Goal: Task Accomplishment & Management: Complete application form

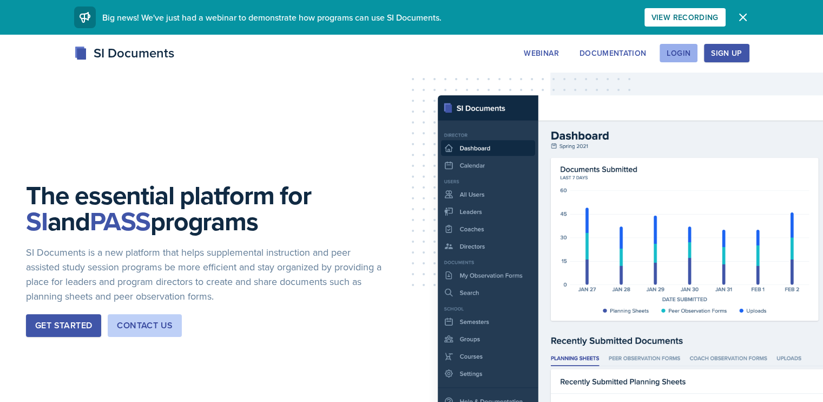
click at [691, 57] on div "Login" at bounding box center [679, 53] width 24 height 9
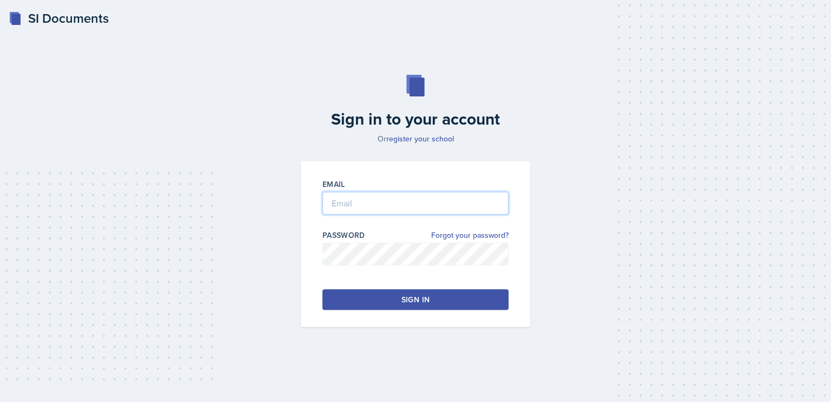
type input "[PERSON_NAME][EMAIL_ADDRESS][PERSON_NAME][DOMAIN_NAME]"
click at [437, 287] on div "Email [PERSON_NAME][EMAIL_ADDRESS][PERSON_NAME][DOMAIN_NAME] Password Forgot yo…" at bounding box center [415, 244] width 229 height 166
click at [444, 296] on button "Sign in" at bounding box center [416, 299] width 186 height 21
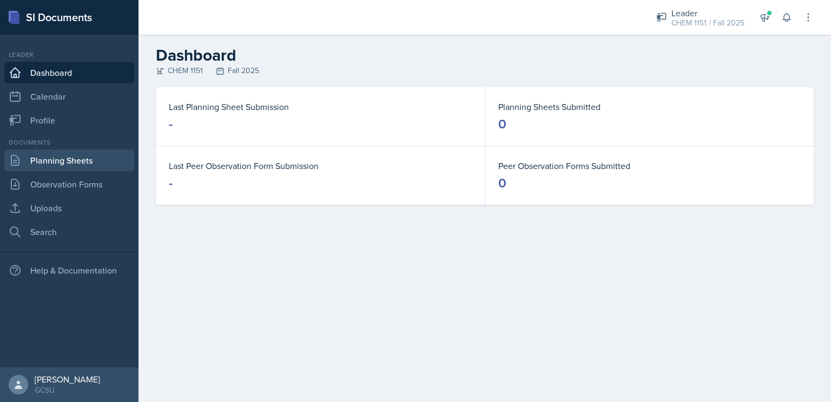
click at [52, 166] on link "Planning Sheets" at bounding box center [69, 160] width 130 height 22
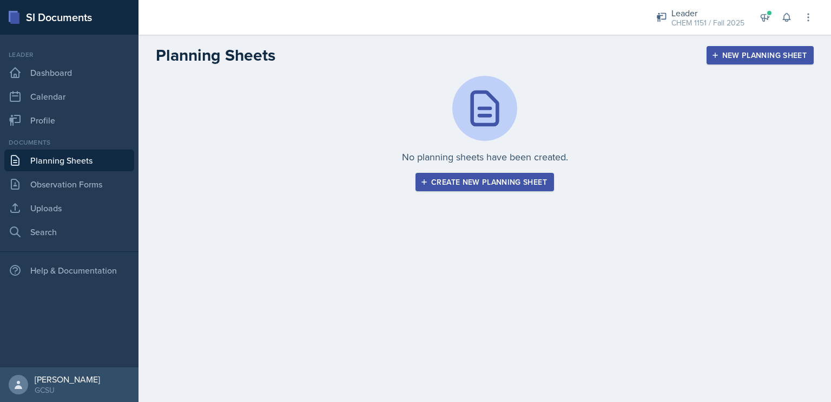
click at [428, 181] on icon "button" at bounding box center [424, 182] width 8 height 8
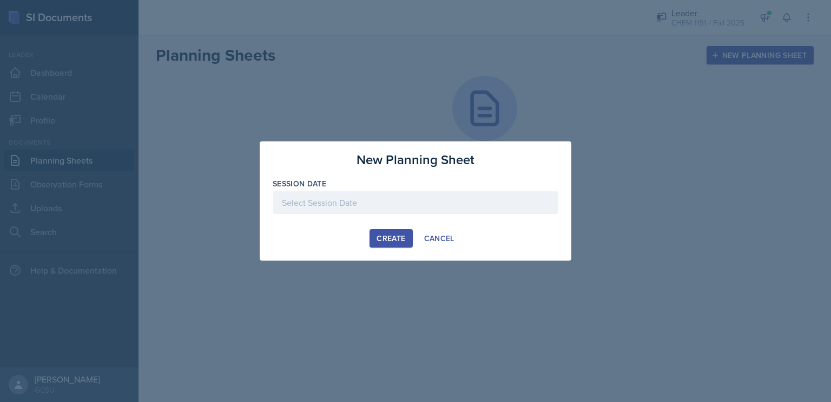
click at [392, 199] on div at bounding box center [416, 202] width 286 height 23
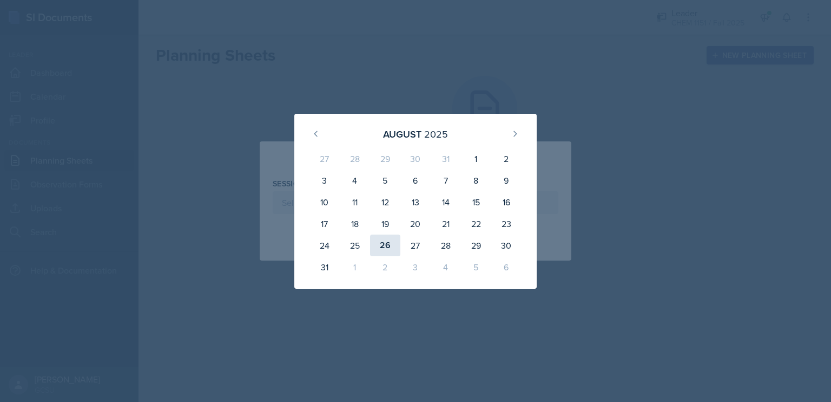
click at [381, 241] on div "26" at bounding box center [385, 245] width 30 height 22
type input "[DATE]"
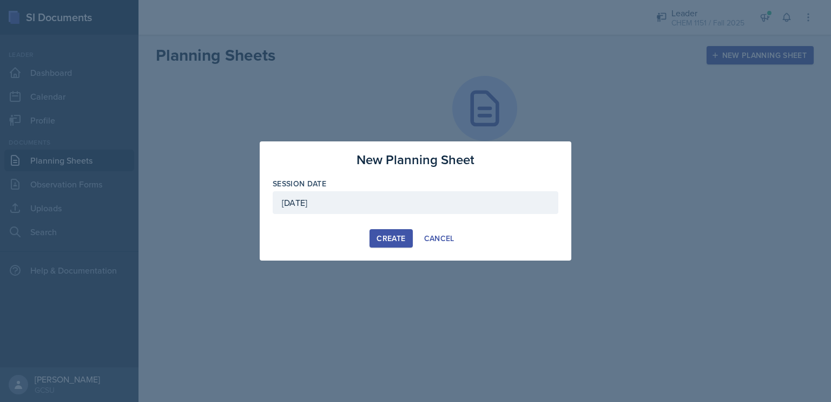
click at [390, 242] on div "Create" at bounding box center [391, 238] width 29 height 9
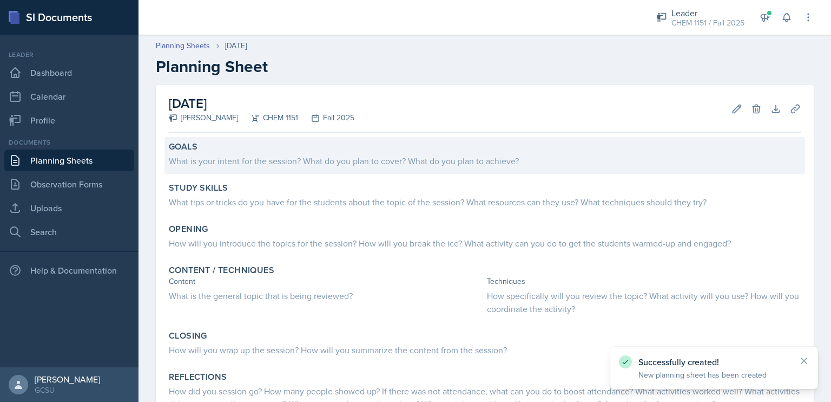
click at [295, 153] on div "What is your intent for the session? What do you plan to cover? What do you pla…" at bounding box center [485, 159] width 632 height 15
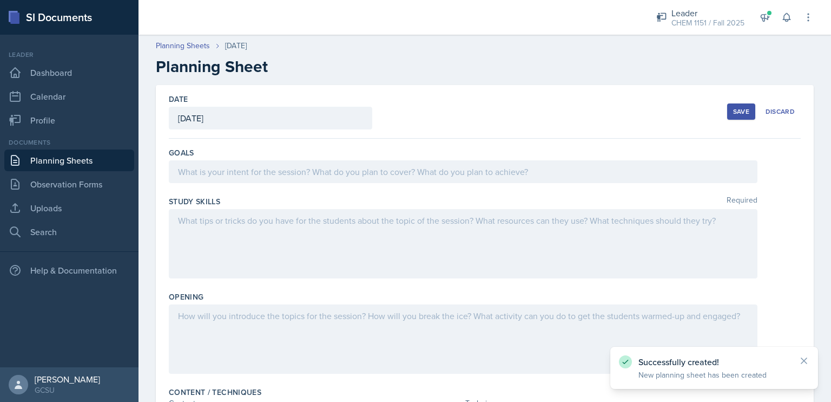
click at [313, 176] on div at bounding box center [463, 171] width 589 height 23
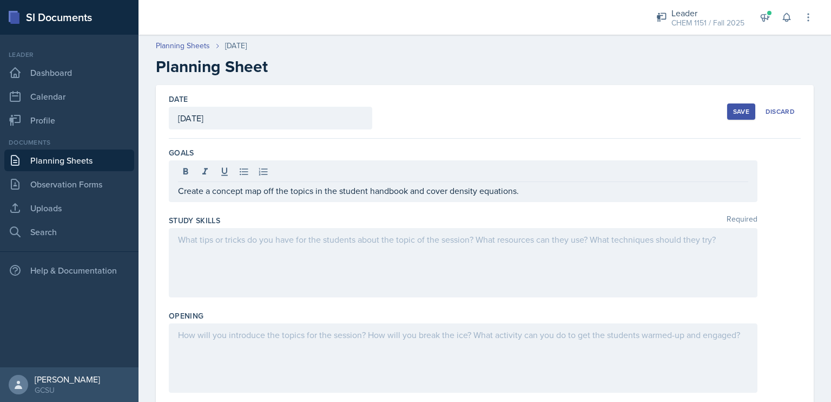
click at [291, 253] on div at bounding box center [463, 262] width 589 height 69
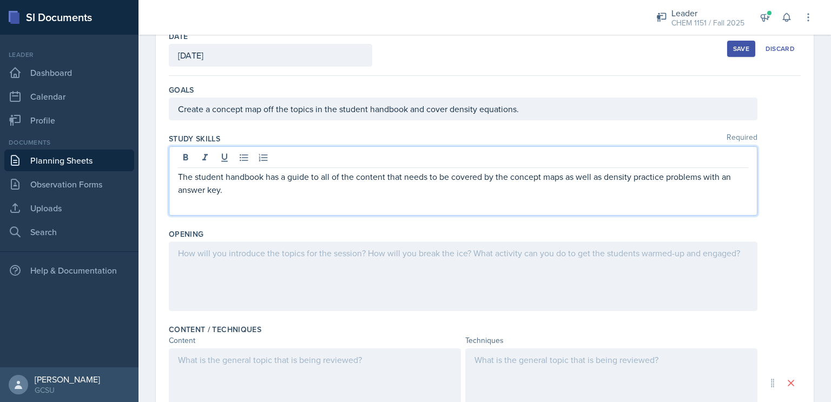
click at [291, 253] on p at bounding box center [463, 252] width 570 height 13
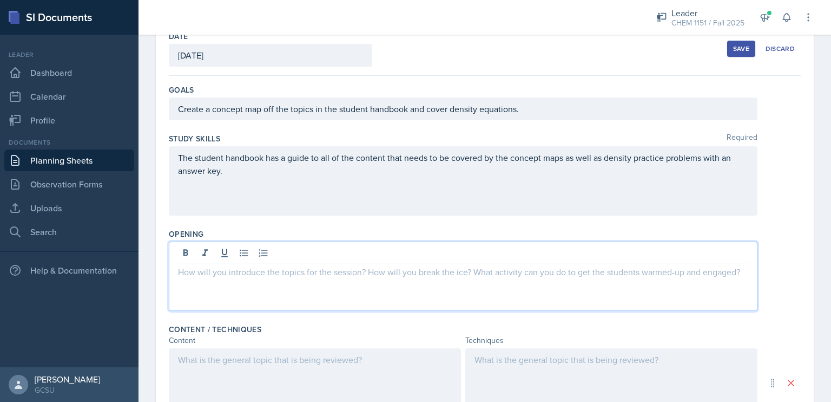
scroll to position [82, 0]
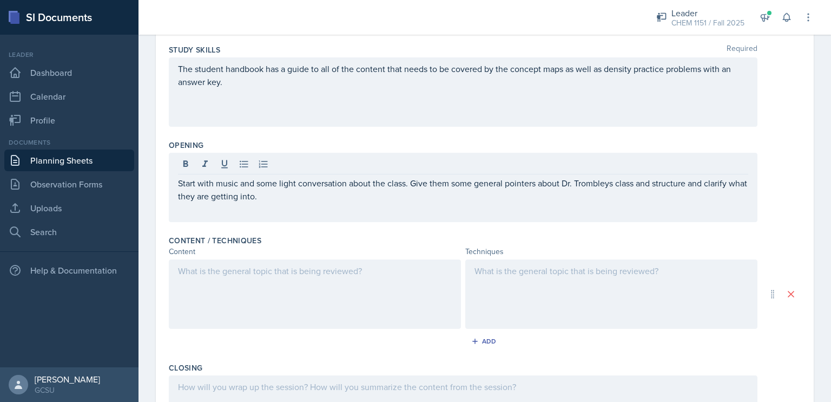
click at [273, 283] on div at bounding box center [315, 293] width 292 height 69
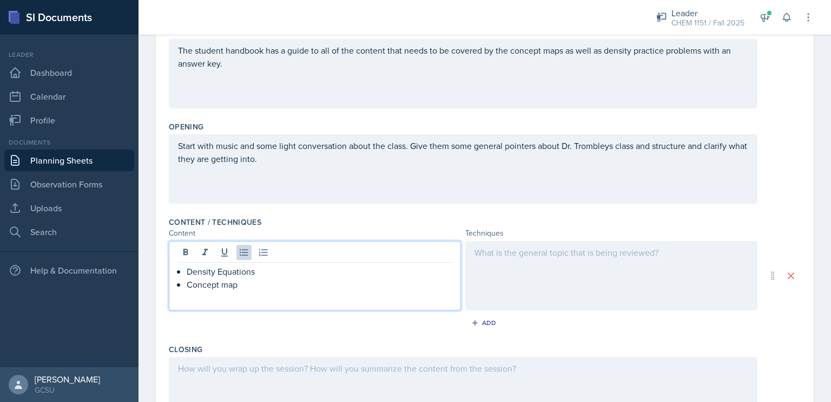
click at [488, 271] on div at bounding box center [611, 275] width 292 height 69
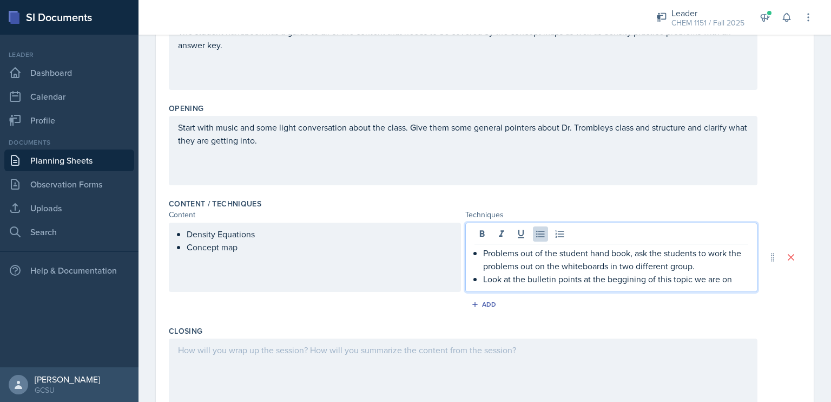
click at [540, 276] on p "Look at the bulletin points at the beggining of this topic we are on" at bounding box center [615, 278] width 265 height 13
click at [685, 277] on p "Look at the question points at the beggining of this topic we are on" at bounding box center [615, 278] width 265 height 13
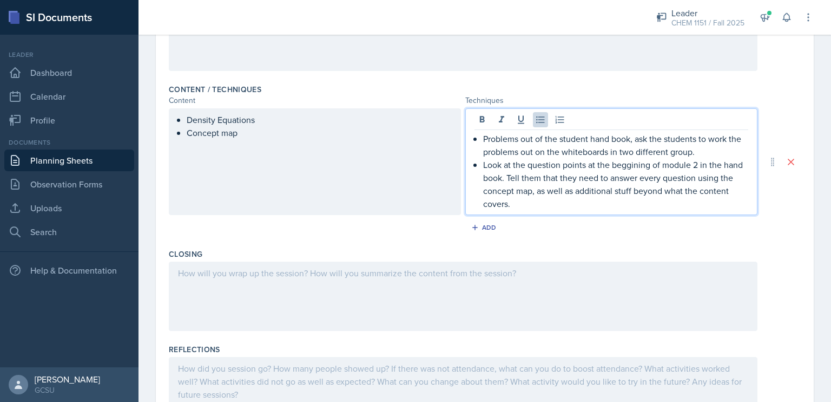
scroll to position [309, 0]
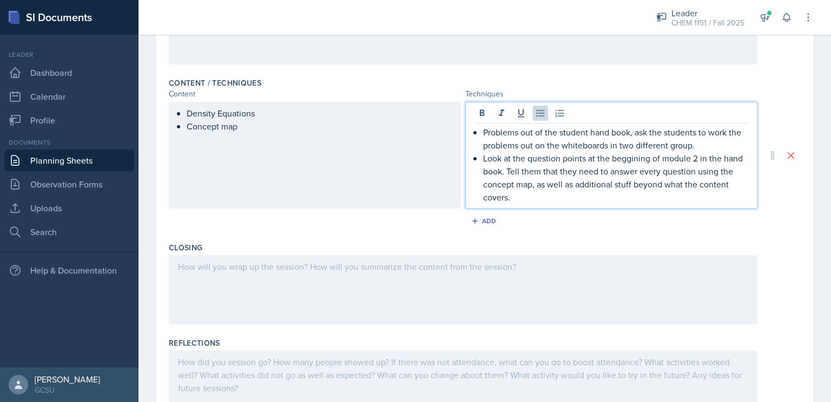
click at [582, 291] on div at bounding box center [463, 289] width 589 height 69
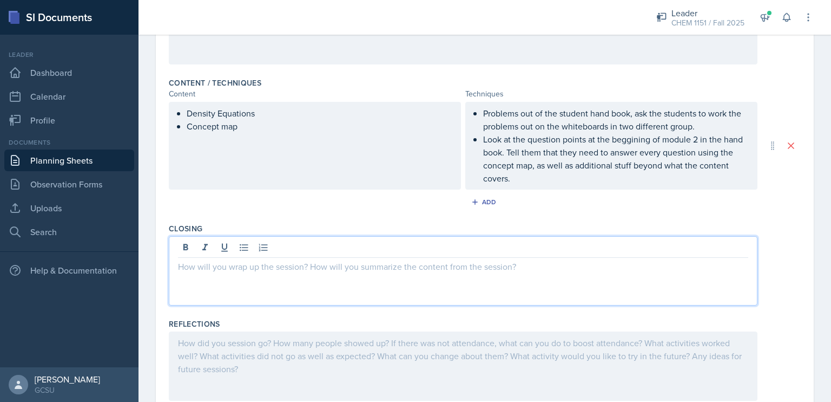
scroll to position [327, 0]
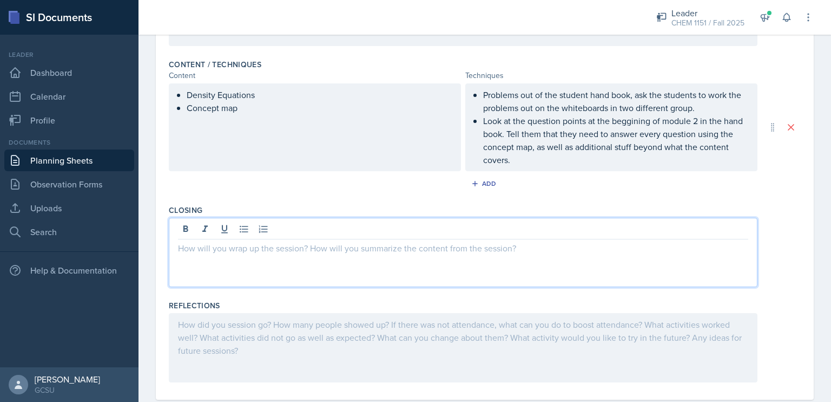
click at [582, 291] on div "Closing" at bounding box center [485, 247] width 632 height 95
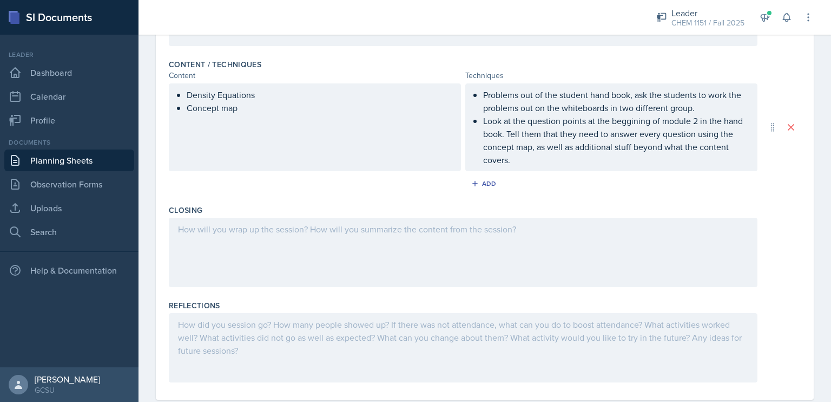
click at [582, 285] on div at bounding box center [463, 252] width 589 height 69
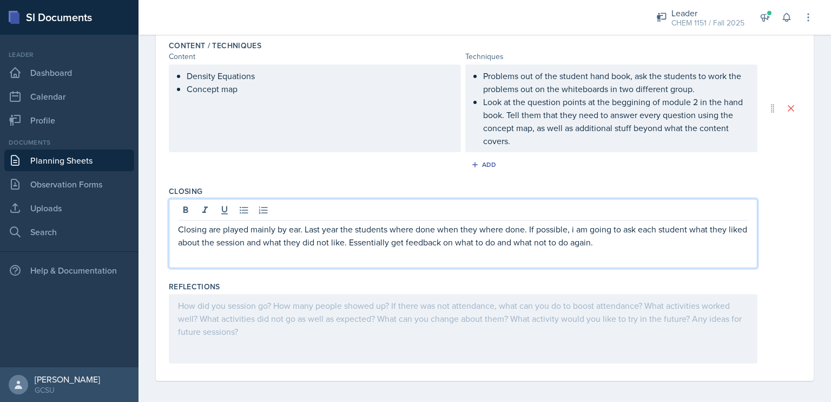
scroll to position [0, 0]
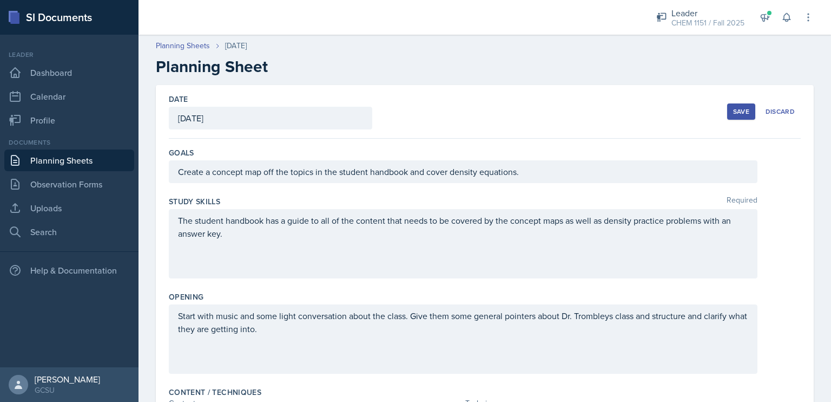
click at [733, 115] on div "Save" at bounding box center [741, 111] width 16 height 9
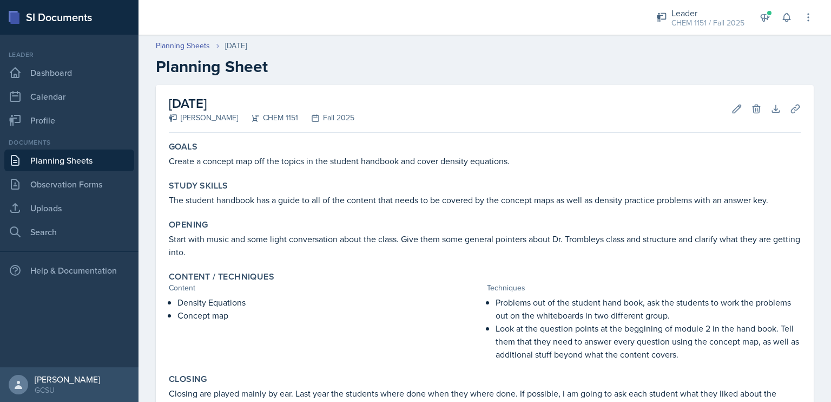
scroll to position [139, 0]
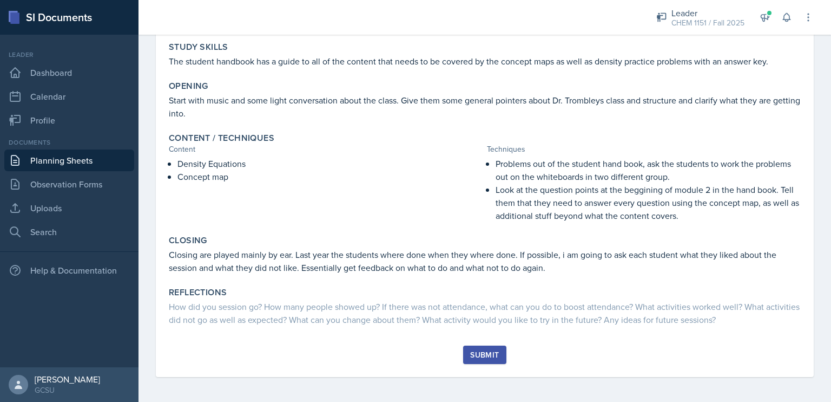
click at [474, 357] on div "Submit" at bounding box center [484, 354] width 29 height 9
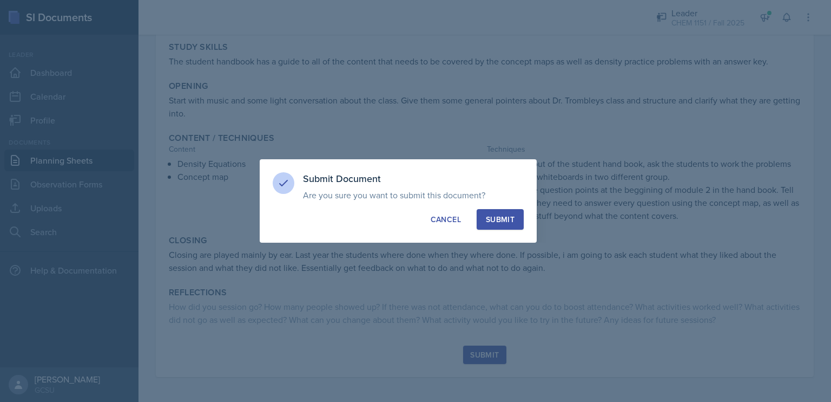
click at [500, 229] on button "Submit" at bounding box center [500, 219] width 47 height 21
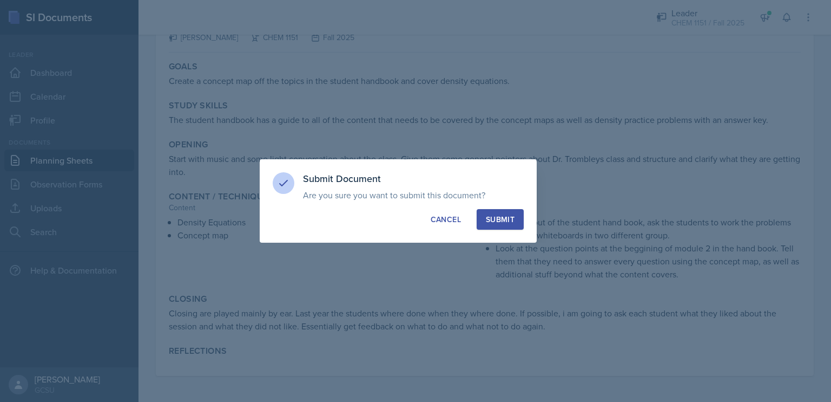
scroll to position [80, 0]
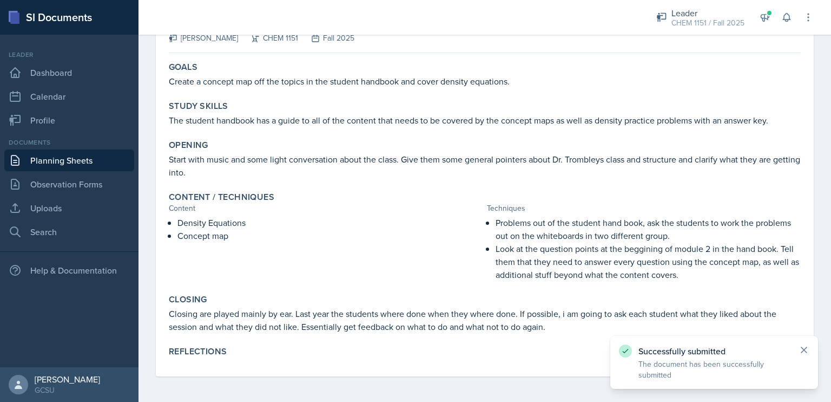
click at [807, 350] on icon at bounding box center [804, 349] width 11 height 11
click at [370, 320] on p "Closing are played mainly by ear. Last year the students where done when they w…" at bounding box center [485, 320] width 632 height 26
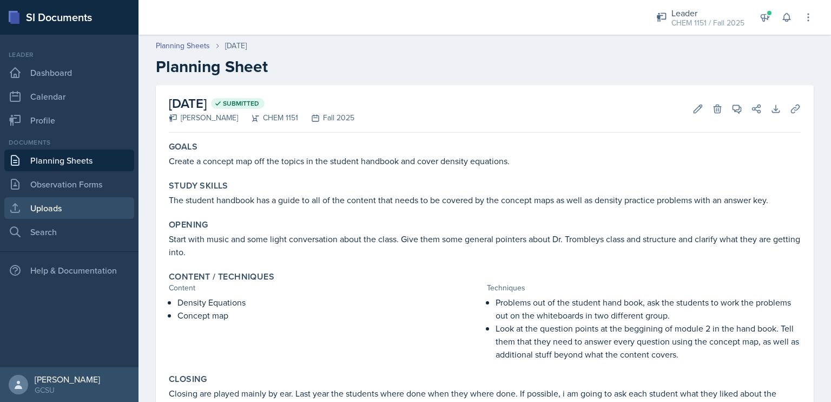
click at [52, 209] on link "Uploads" at bounding box center [69, 208] width 130 height 22
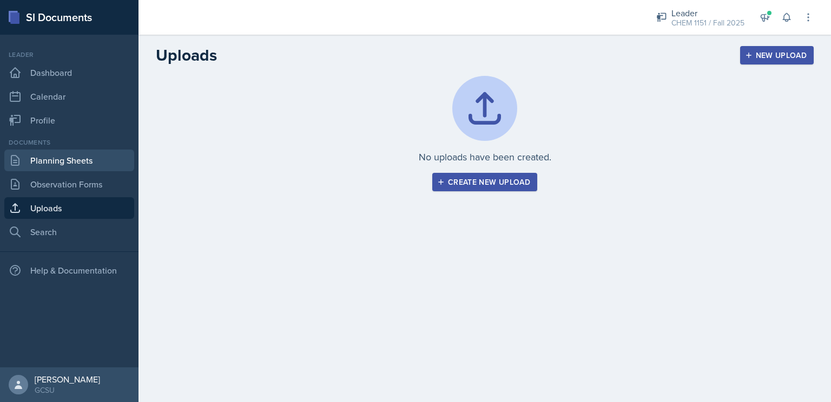
click at [74, 167] on link "Planning Sheets" at bounding box center [69, 160] width 130 height 22
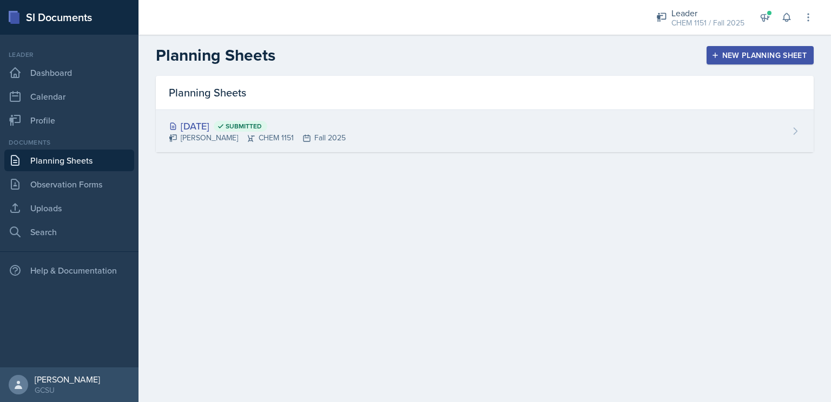
click at [261, 132] on div "[PERSON_NAME] CHEM 1151 Fall 2025" at bounding box center [257, 137] width 177 height 11
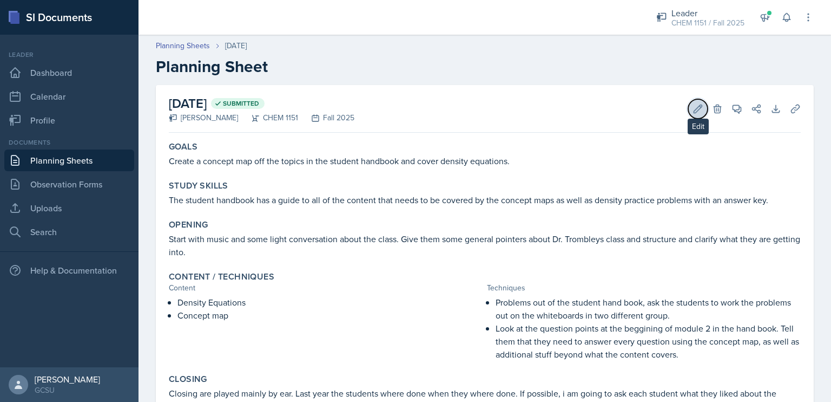
click at [693, 111] on icon at bounding box center [698, 108] width 11 height 11
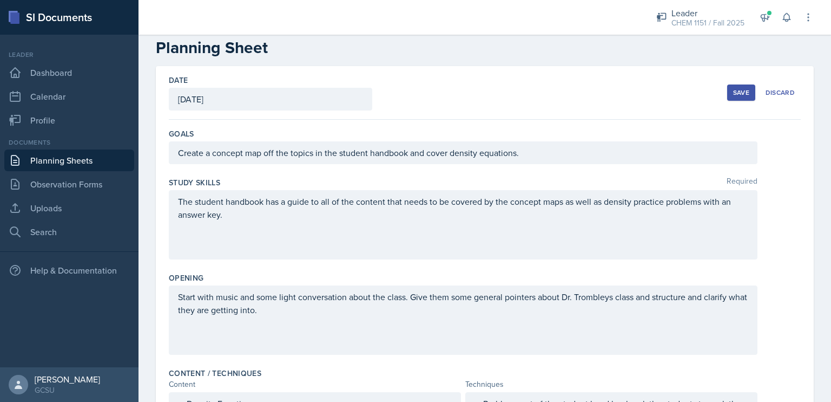
scroll to position [12, 0]
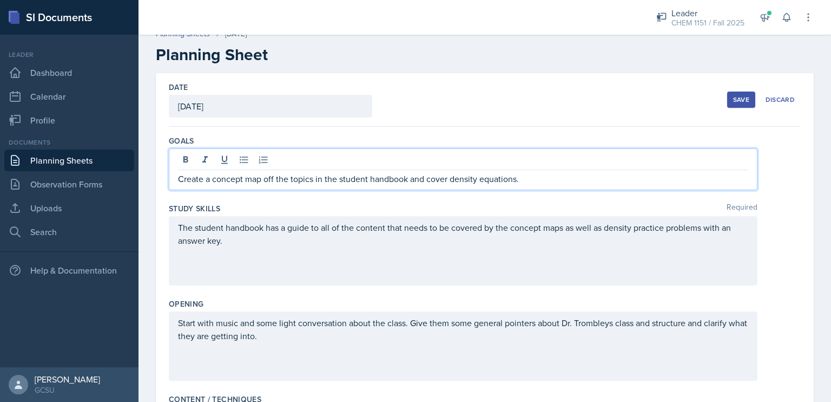
click at [528, 172] on p "Create a concept map off the topics in the student handbook and cover density e…" at bounding box center [463, 178] width 570 height 13
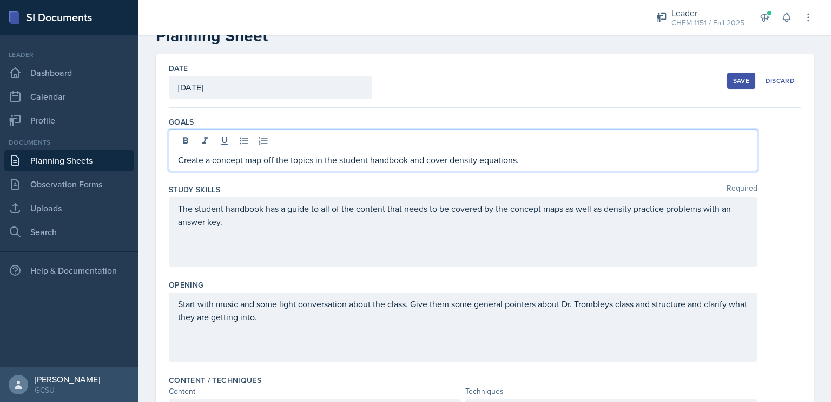
click at [297, 317] on p "Start with music and some light conversation about the class. Give them some ge…" at bounding box center [463, 310] width 570 height 26
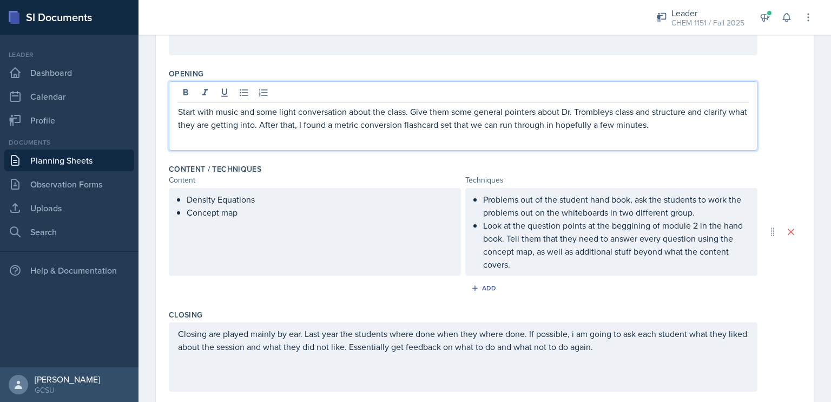
scroll to position [222, 0]
click at [269, 229] on div "Density Equations Concept map" at bounding box center [315, 232] width 292 height 88
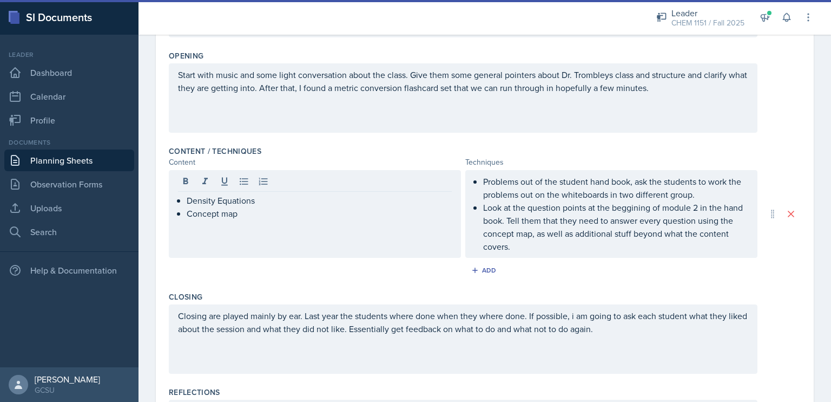
click at [269, 229] on div "Density Equations Concept map" at bounding box center [315, 214] width 292 height 88
click at [273, 220] on div "Density Equations Concept map" at bounding box center [315, 214] width 292 height 88
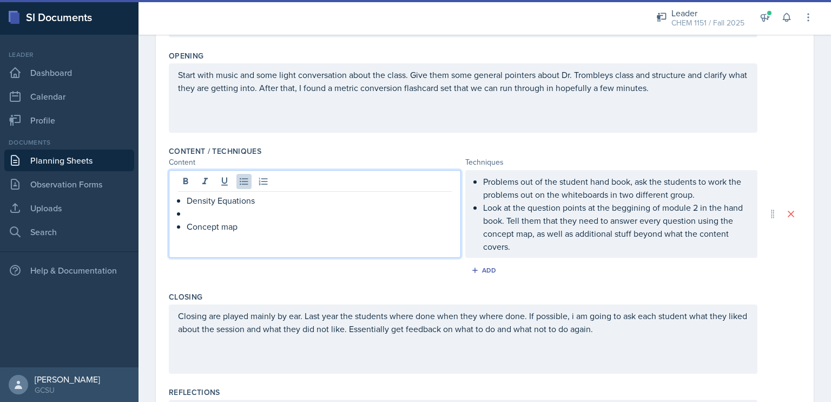
click at [280, 210] on p at bounding box center [319, 213] width 265 height 13
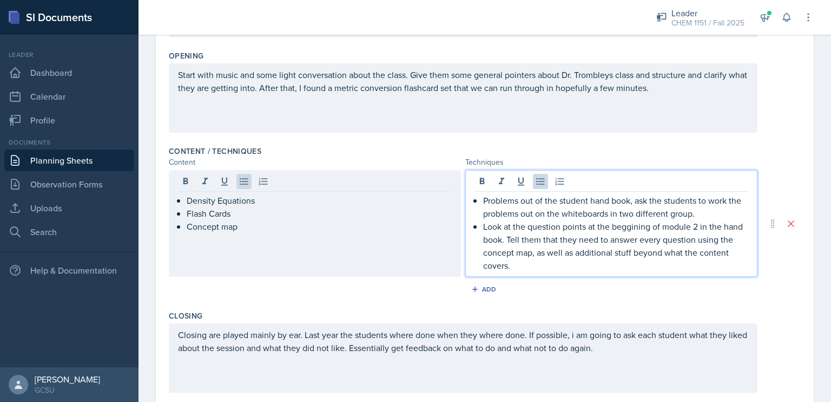
click at [711, 196] on p "Problems out of the student hand book, ask the students to work the problems ou…" at bounding box center [615, 207] width 265 height 26
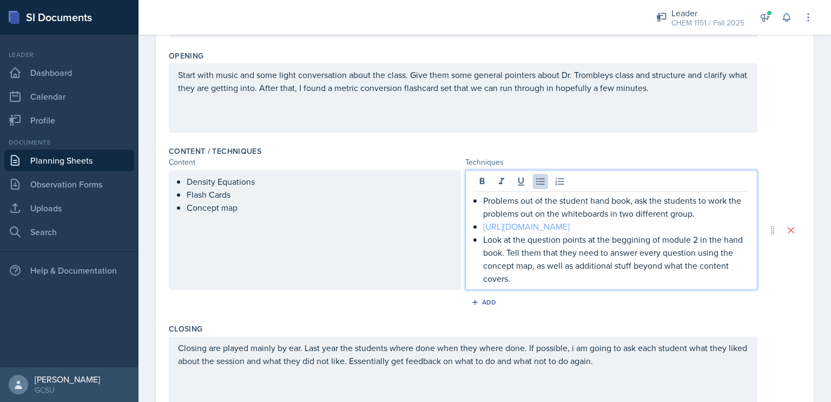
click at [526, 232] on link "[URL][DOMAIN_NAME]" at bounding box center [526, 226] width 87 height 12
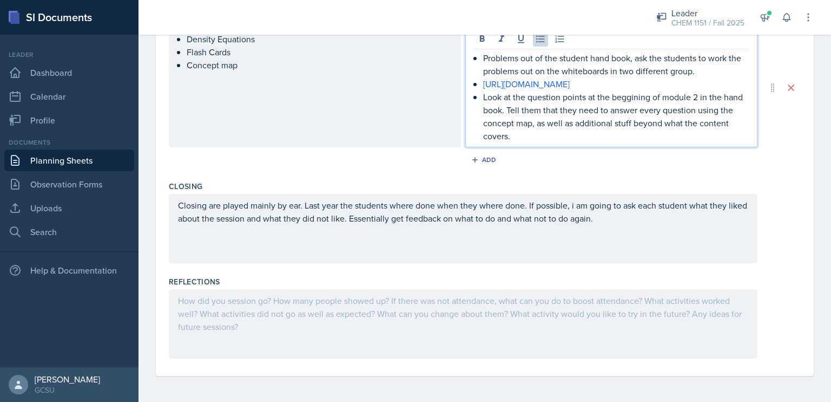
scroll to position [0, 0]
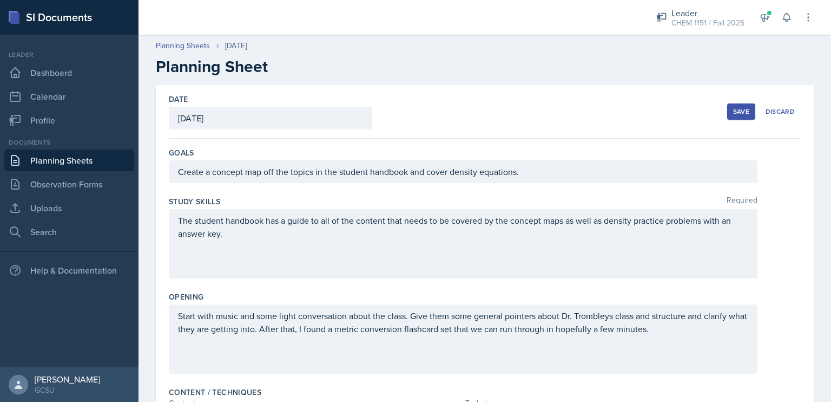
click at [738, 112] on div "Save" at bounding box center [741, 111] width 16 height 9
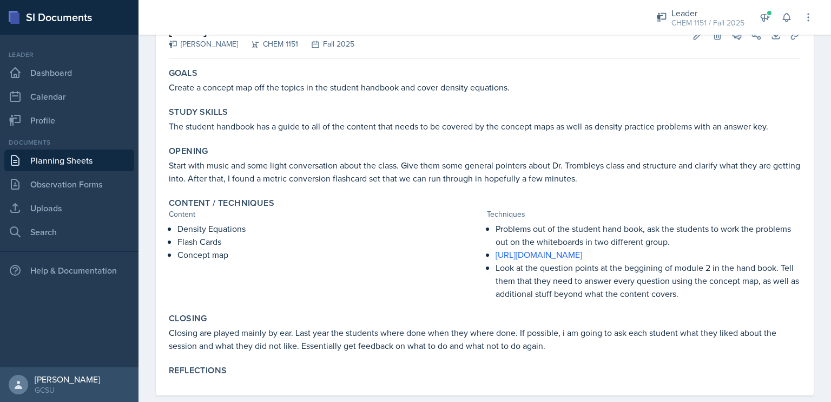
scroll to position [74, 0]
